Goal: Task Accomplishment & Management: Use online tool/utility

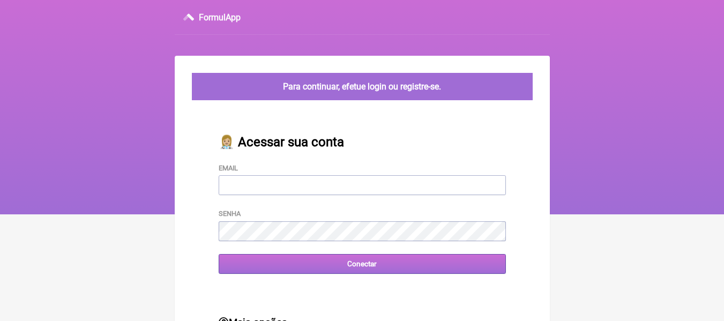
type input "adm.clinicabalance@gmail.com"
click at [299, 262] on input "Conectar" at bounding box center [362, 264] width 287 height 20
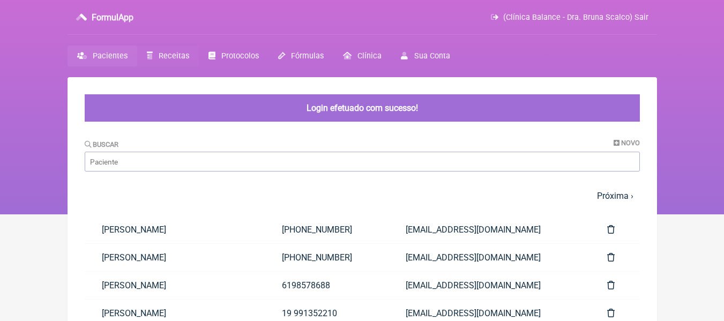
click at [181, 50] on link "Receitas" at bounding box center [168, 56] width 62 height 21
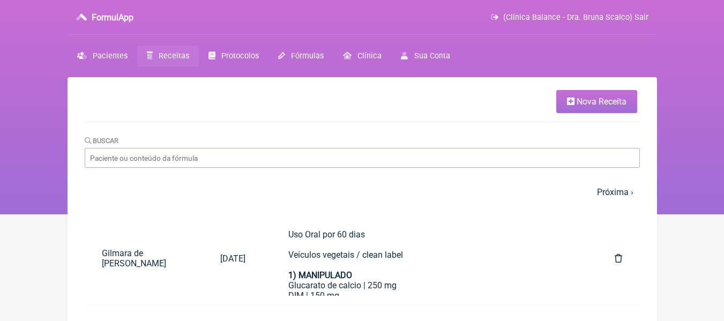
click at [567, 100] on icon at bounding box center [571, 101] width 8 height 9
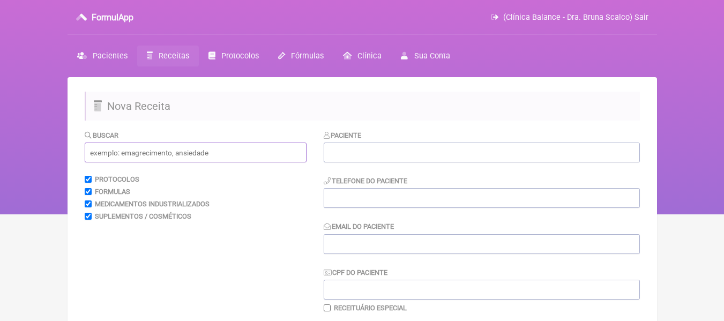
click at [237, 150] on input "text" at bounding box center [196, 153] width 222 height 20
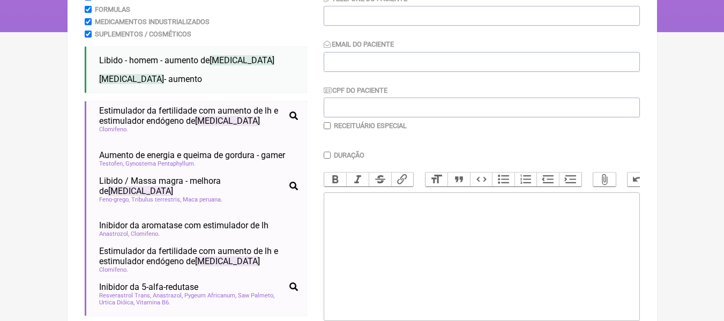
scroll to position [857, 0]
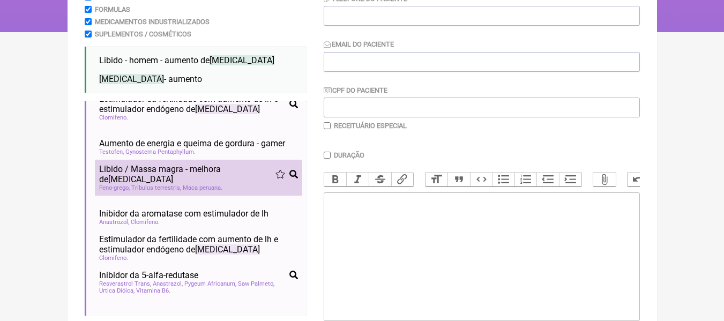
type input "testosterona"
click at [145, 191] on span "Tribulus terrestris" at bounding box center [156, 187] width 50 height 7
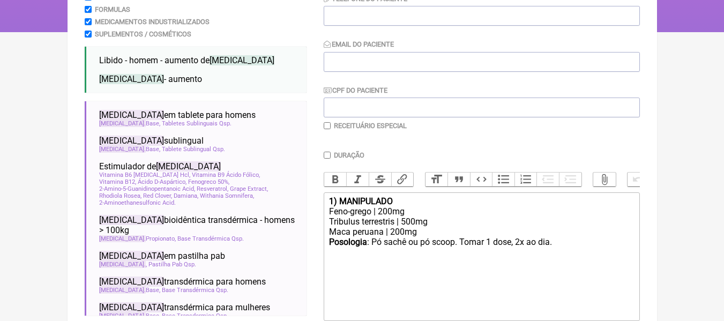
scroll to position [0, 0]
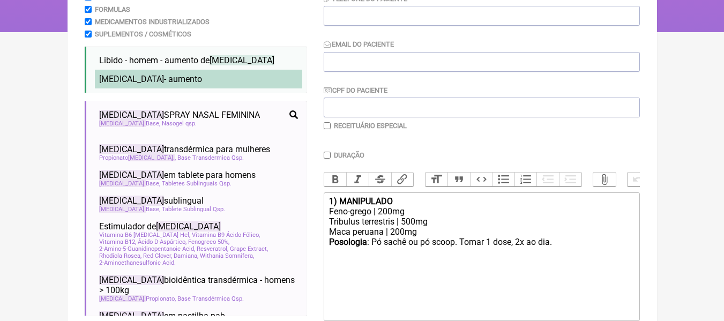
click at [165, 77] on span "Testosterona - aumento" at bounding box center [150, 79] width 103 height 10
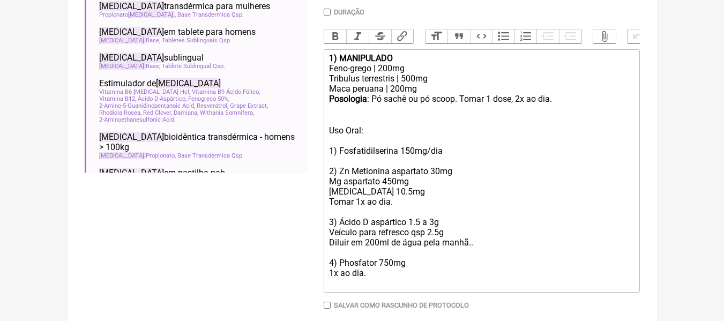
scroll to position [326, 0]
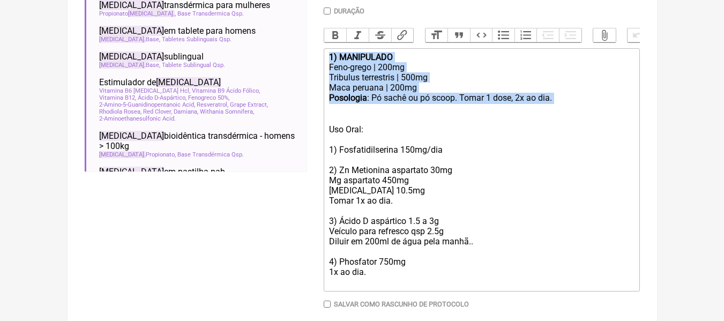
drag, startPoint x: 555, startPoint y: 105, endPoint x: 325, endPoint y: 65, distance: 233.4
click at [325, 65] on trix-editor "1) MANIPULADO Feno-grego | 200mg Tribulus terrestris | 500mg Maca peruana | 200…" at bounding box center [482, 169] width 316 height 243
type trix-editor "<div><strong>1) MANIPULADO</strong></div><div>Feno-grego | 200mg</div><div>Trib…"
copy trix-editor "1) MANIPULADO Feno-grego | 200mg Tribulus terrestris | 500mg Maca peruana | 200…"
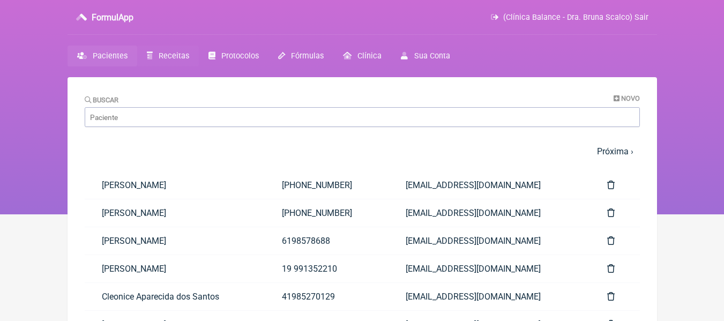
click at [172, 53] on span "Receitas" at bounding box center [174, 55] width 31 height 9
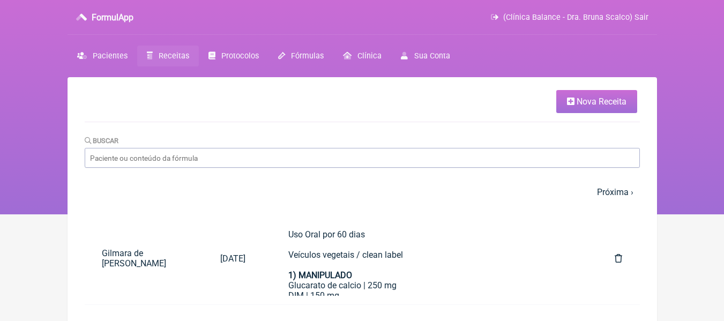
click at [563, 106] on link "Nova Receita" at bounding box center [596, 101] width 81 height 23
